Goal: Task Accomplishment & Management: Complete application form

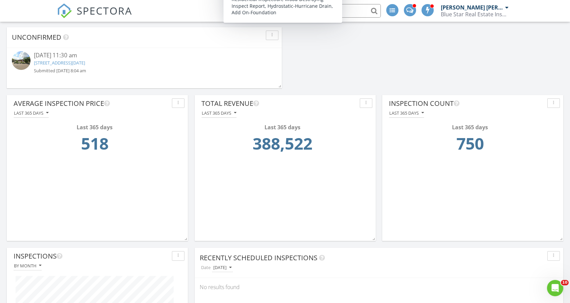
scroll to position [452, 0]
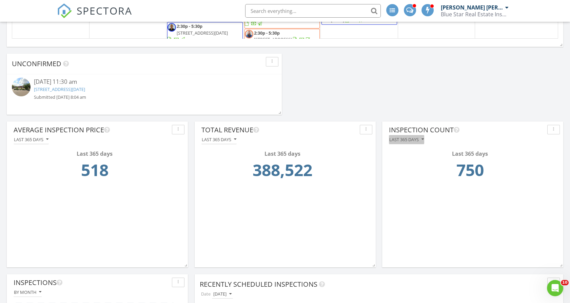
click at [411, 140] on div "Last 365 days" at bounding box center [406, 139] width 35 height 5
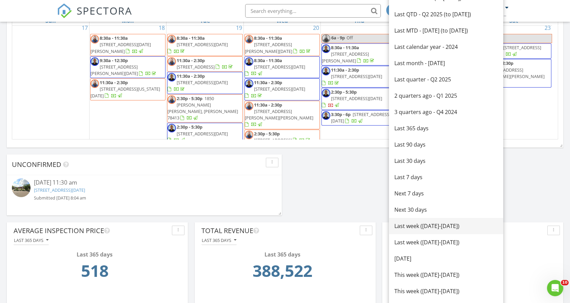
scroll to position [339, 0]
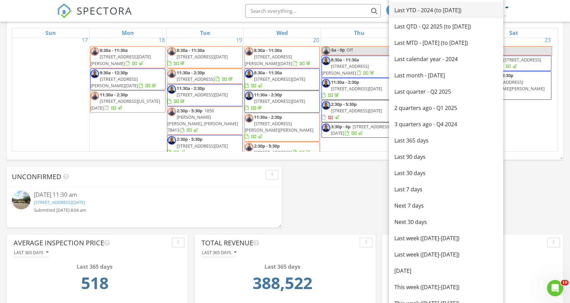
click at [431, 11] on div "Last YTD - 2024 (to [DATE])" at bounding box center [446, 10] width 103 height 8
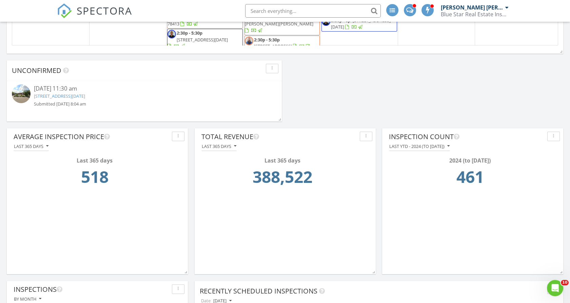
scroll to position [452, 0]
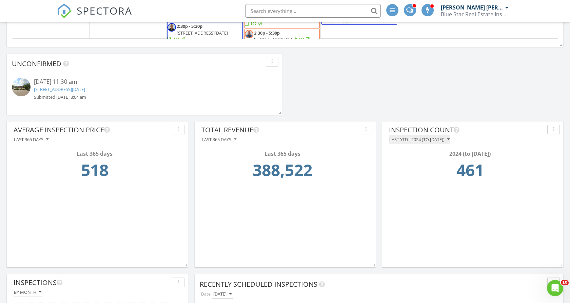
click at [414, 142] on button "Last YTD - 2024 (to [DATE])" at bounding box center [419, 139] width 61 height 9
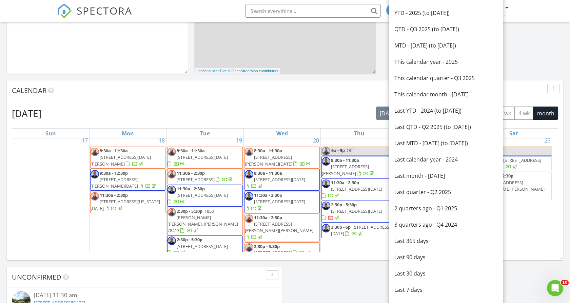
scroll to position [226, 0]
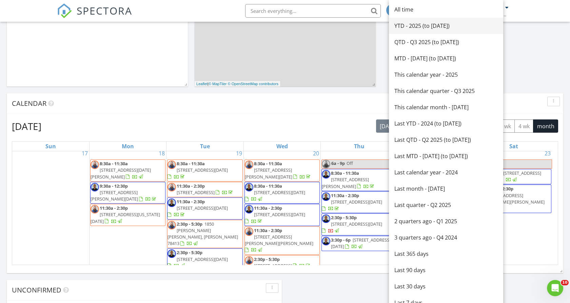
click at [425, 25] on div "YTD - 2025 (to [DATE])" at bounding box center [446, 26] width 103 height 8
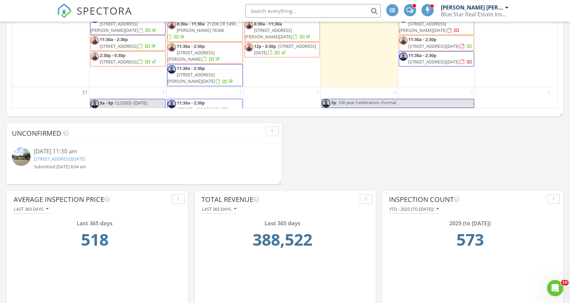
scroll to position [415, 0]
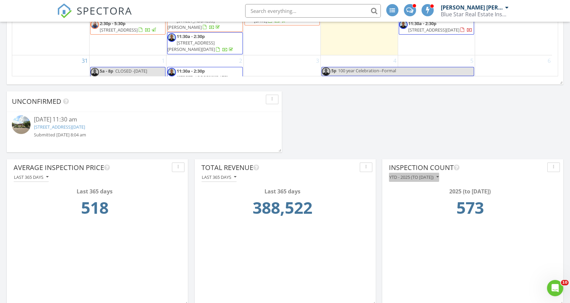
click at [423, 175] on div "YTD - 2025 (to [DATE])" at bounding box center [414, 177] width 50 height 5
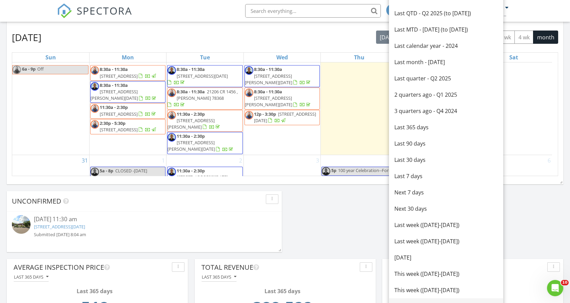
scroll to position [301, 0]
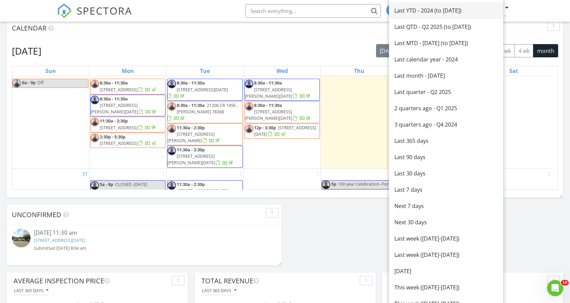
click at [414, 11] on div "Last YTD - 2024 (to [DATE])" at bounding box center [446, 10] width 103 height 8
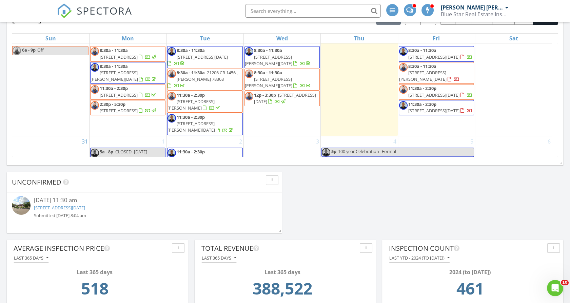
scroll to position [377, 0]
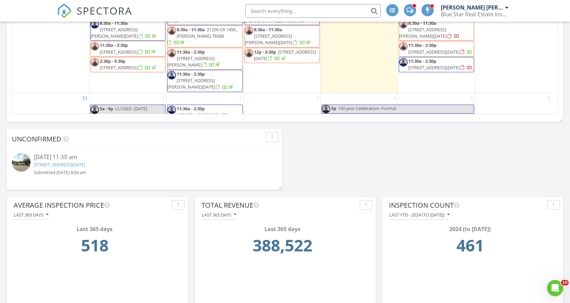
click at [290, 4] on input "text" at bounding box center [313, 11] width 136 height 14
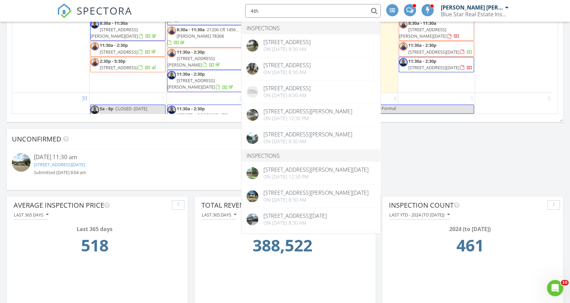
type input "4th"
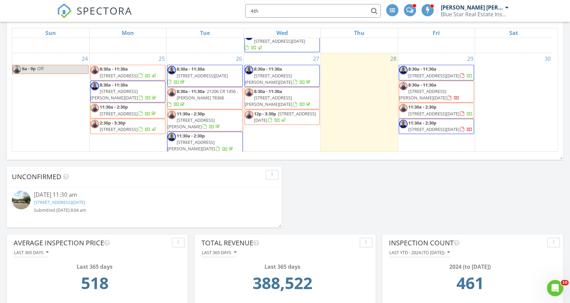
scroll to position [529, 0]
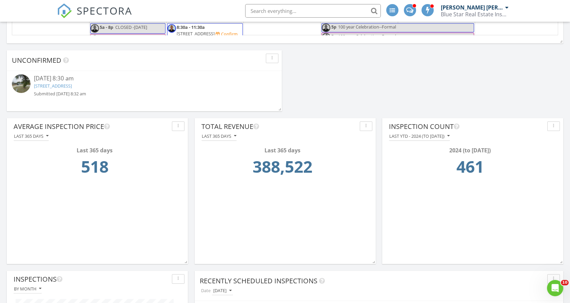
scroll to position [460, 0]
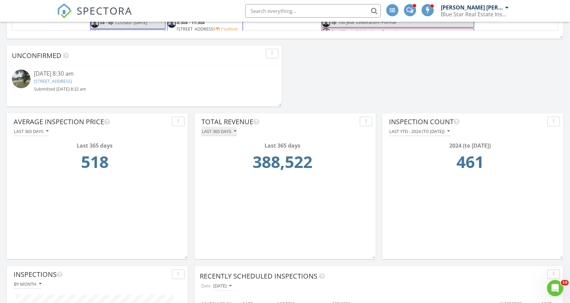
click at [212, 132] on div "Last 365 days" at bounding box center [219, 131] width 35 height 5
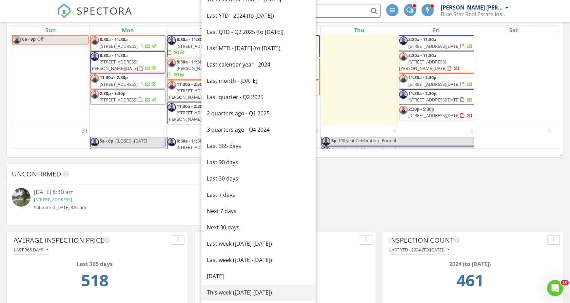
scroll to position [272, 0]
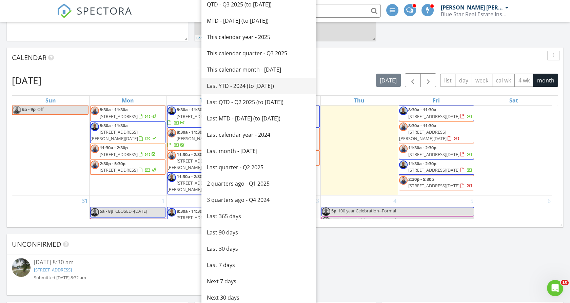
click at [241, 86] on div "Last YTD - 2024 (to [DATE])" at bounding box center [258, 86] width 103 height 8
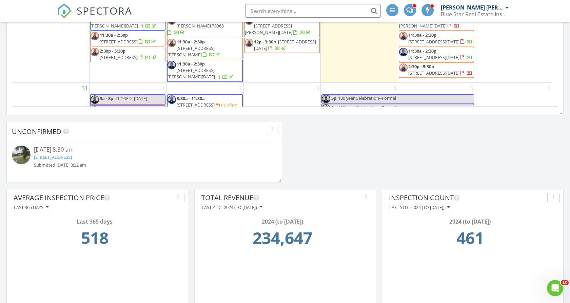
scroll to position [385, 0]
click at [242, 207] on div "Last YTD - 2024 (to [DATE])" at bounding box center [232, 206] width 60 height 5
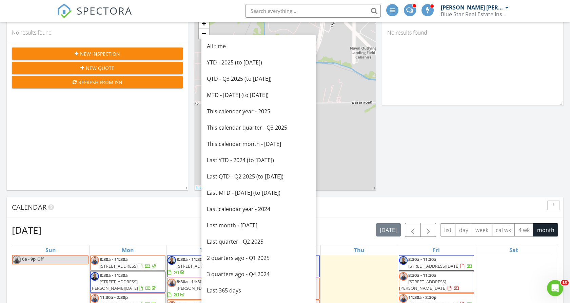
scroll to position [121, 0]
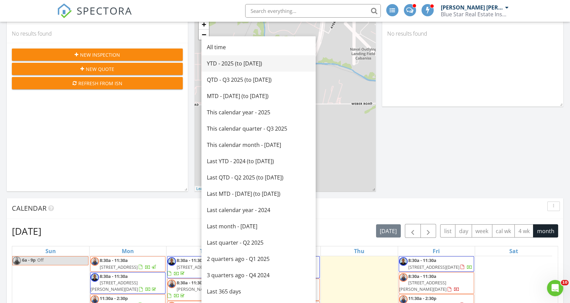
click at [236, 64] on div "YTD - 2025 (to [DATE])" at bounding box center [258, 63] width 103 height 8
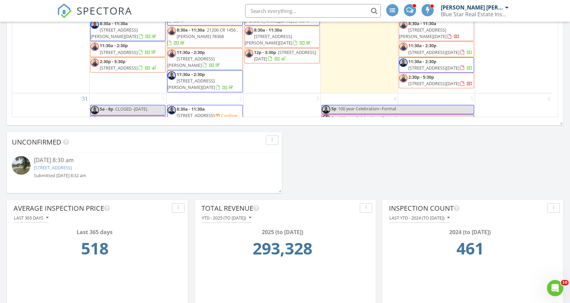
scroll to position [385, 0]
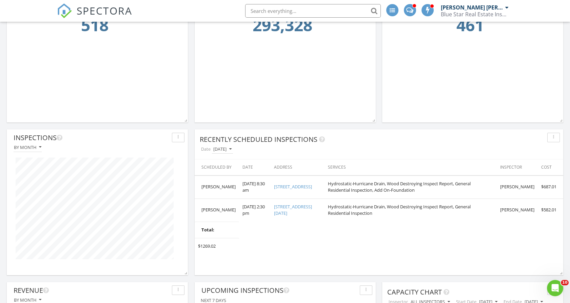
scroll to position [498, 0]
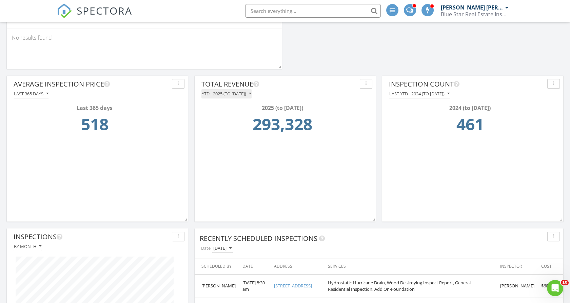
click at [238, 93] on div "YTD - 2025 (to [DATE])" at bounding box center [227, 93] width 50 height 5
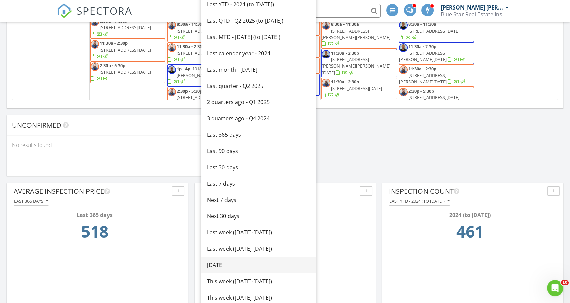
scroll to position [385, 0]
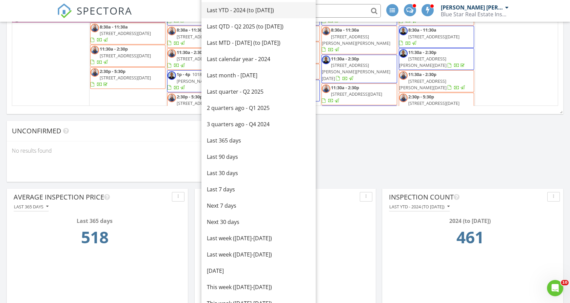
click at [236, 11] on div "Last YTD - 2024 (to [DATE])" at bounding box center [258, 10] width 103 height 8
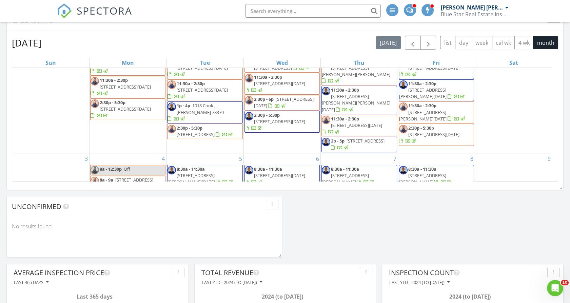
scroll to position [113, 0]
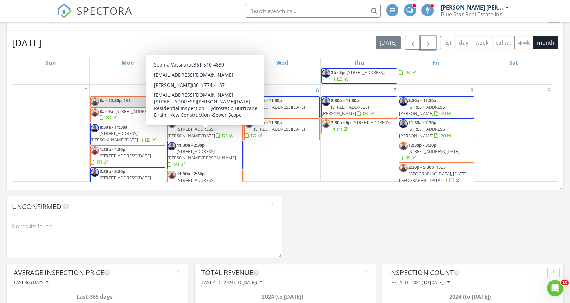
click at [426, 46] on span "button" at bounding box center [428, 43] width 8 height 8
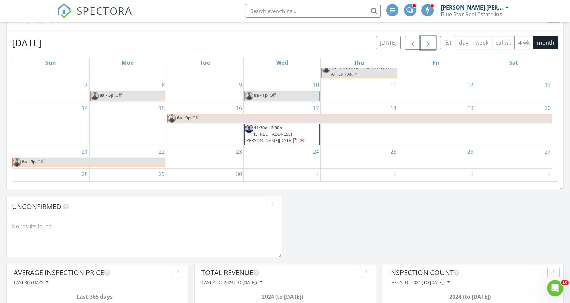
scroll to position [78, 0]
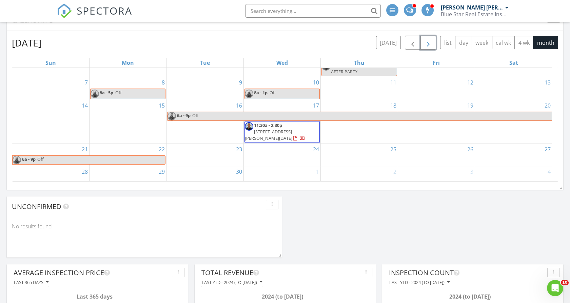
click at [502, 144] on div "27" at bounding box center [513, 155] width 77 height 22
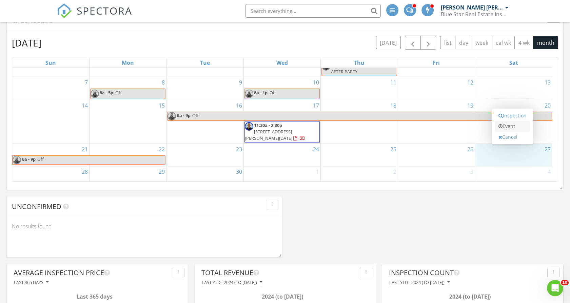
click at [516, 124] on link "Event" at bounding box center [512, 126] width 35 height 11
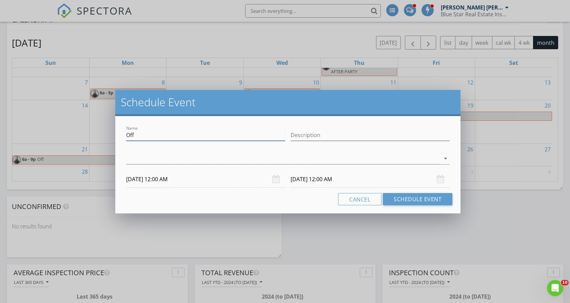
click at [178, 141] on div "Name Off" at bounding box center [205, 135] width 159 height 11
type input "O"
type input "Run the Runway 5K race"
click at [301, 137] on input "Description" at bounding box center [370, 135] width 159 height 11
type input "CCIA AIRPORT"
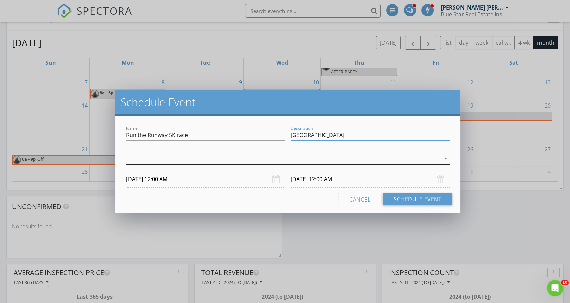
click at [281, 158] on div at bounding box center [283, 158] width 314 height 11
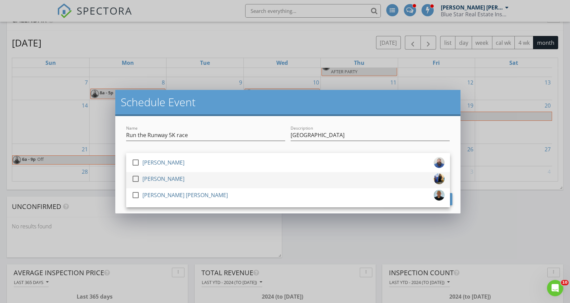
click at [157, 177] on div "[PERSON_NAME]" at bounding box center [163, 178] width 42 height 11
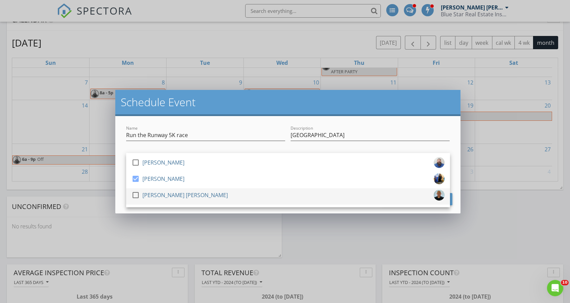
click at [137, 194] on div at bounding box center [136, 195] width 12 height 12
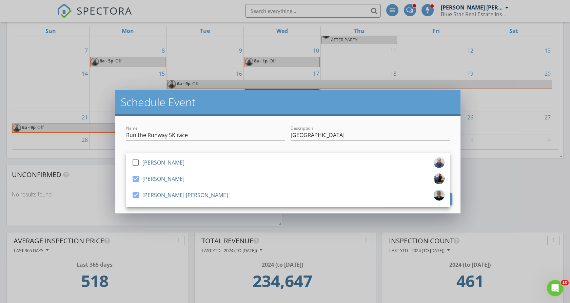
scroll to position [385, 0]
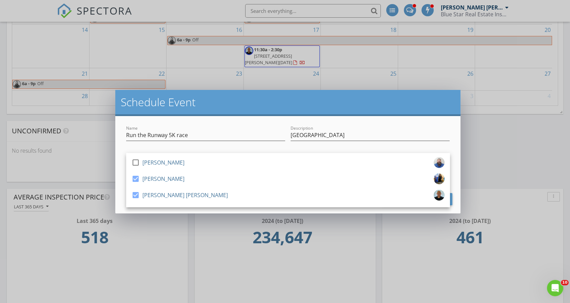
click at [382, 118] on div "Name Run the Runway 5K race Description CCIA AIRPORT check_box_outline_blank Sh…" at bounding box center [288, 164] width 346 height 97
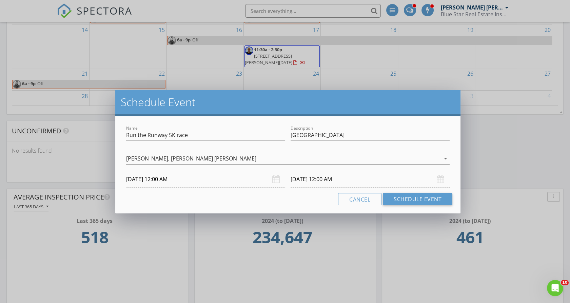
click at [278, 179] on div "09/27/2025 12:00 AM" at bounding box center [205, 179] width 159 height 17
click at [275, 178] on div "09/27/2025 12:00 AM" at bounding box center [205, 179] width 159 height 17
click at [179, 178] on input "09/27/2025 12:00 AM" at bounding box center [205, 179] width 159 height 17
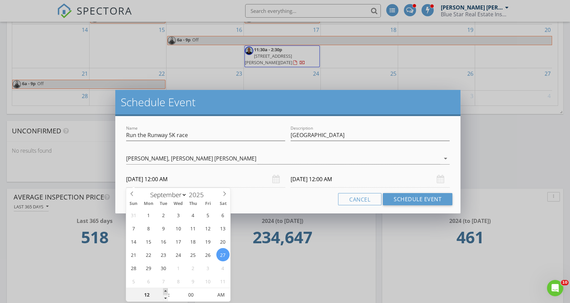
type input "01"
type input "09/27/2025 1:00 AM"
click at [165, 290] on span at bounding box center [165, 291] width 5 height 7
type input "02"
type input "09/27/2025 2:00 AM"
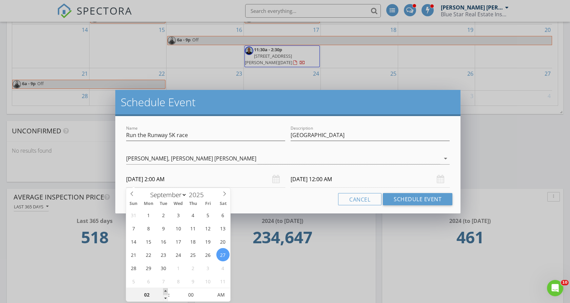
click at [165, 290] on span at bounding box center [165, 291] width 5 height 7
type input "03"
type input "09/27/2025 3:00 AM"
click at [165, 290] on span at bounding box center [165, 291] width 5 height 7
type input "09/28/2025 3:00 AM"
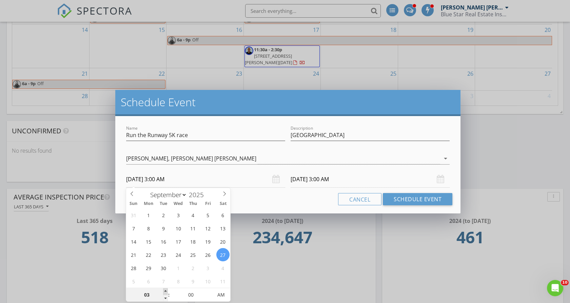
type input "04"
type input "09/27/2025 4:00 AM"
click at [166, 290] on span at bounding box center [165, 291] width 5 height 7
type input "05"
type input "09/27/2025 5:00 AM"
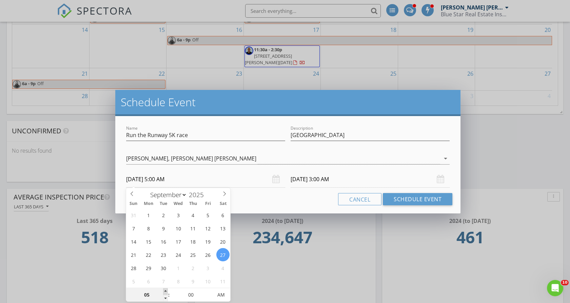
click at [166, 290] on span at bounding box center [165, 291] width 5 height 7
type input "06"
type input "09/27/2025 6:00 AM"
click at [166, 290] on span at bounding box center [165, 291] width 5 height 7
type input "09/28/2025 6:00 AM"
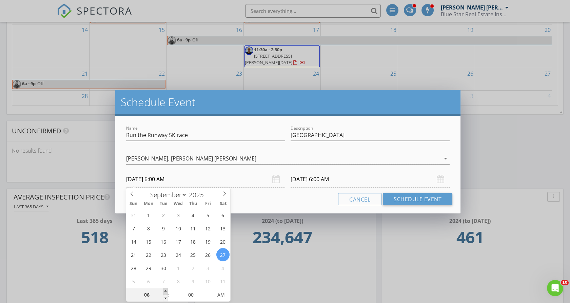
type input "07"
type input "09/27/2025 7:00 AM"
click at [166, 289] on span at bounding box center [165, 291] width 5 height 7
click at [305, 181] on input "09/28/2025 7:00 AM" at bounding box center [370, 179] width 159 height 17
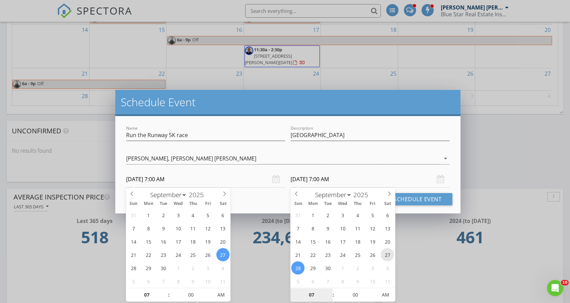
type input "09/27/2025 7:00 AM"
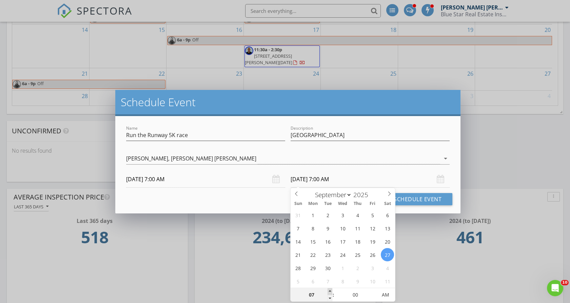
type input "08"
type input "09/27/2025 8:00 AM"
click at [331, 290] on span at bounding box center [330, 291] width 5 height 7
type input "09"
type input "09/27/2025 9:00 AM"
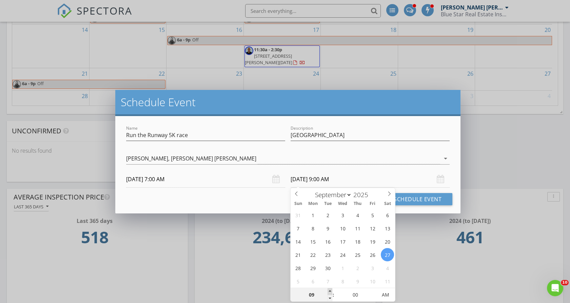
click at [331, 290] on span at bounding box center [330, 291] width 5 height 7
type input "10"
type input "09/27/2025 10:00 AM"
click at [331, 290] on span at bounding box center [330, 291] width 5 height 7
type input "11"
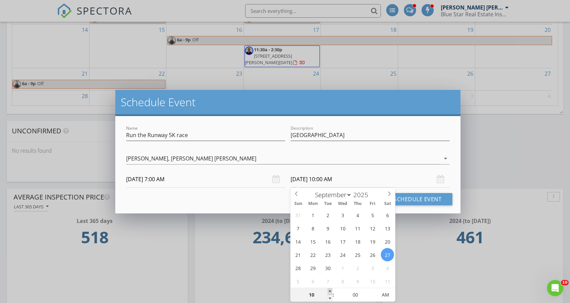
type input "09/27/2025 11:00 AM"
click at [331, 290] on span at bounding box center [330, 291] width 5 height 7
type input "12"
type input "09/27/2025 12:00 PM"
click at [331, 290] on span at bounding box center [330, 291] width 5 height 7
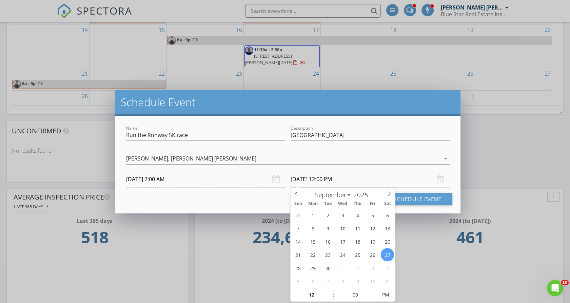
click at [385, 174] on input "09/27/2025 12:00 PM" at bounding box center [370, 179] width 159 height 17
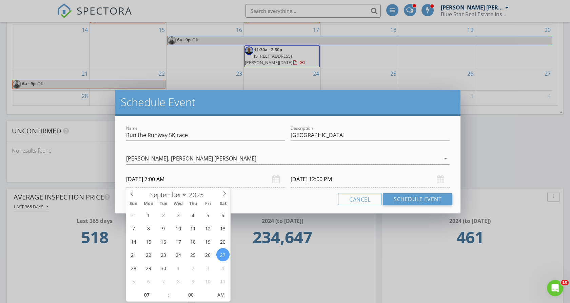
click at [234, 186] on input "09/27/2025 7:00 AM" at bounding box center [205, 179] width 159 height 17
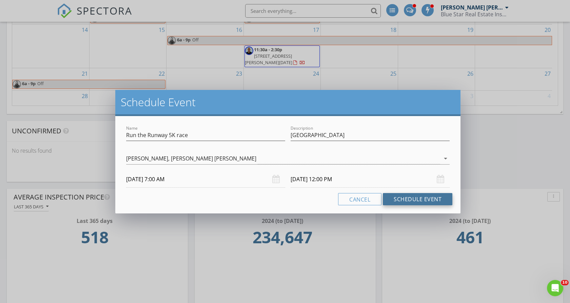
click at [423, 198] on button "Schedule Event" at bounding box center [418, 199] width 70 height 12
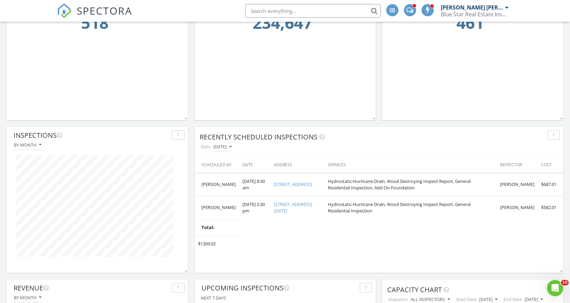
scroll to position [678, 0]
